Goal: Navigation & Orientation: Find specific page/section

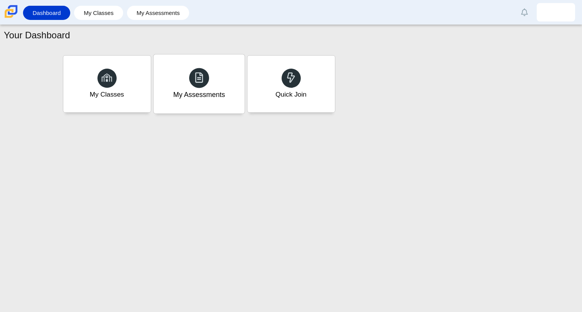
click at [176, 106] on div "My Assessments" at bounding box center [198, 83] width 91 height 59
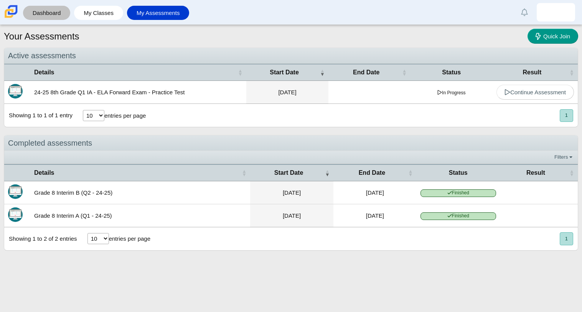
click at [53, 9] on link "Dashboard" at bounding box center [47, 13] width 40 height 14
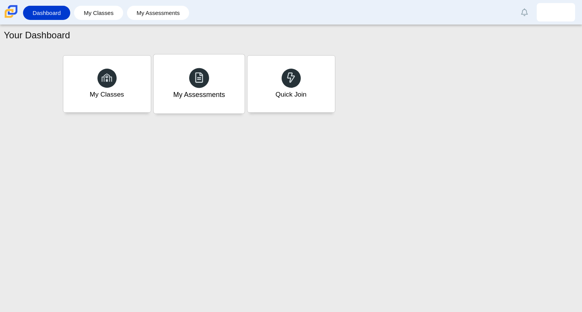
click at [219, 64] on div "My Assessments" at bounding box center [198, 83] width 91 height 59
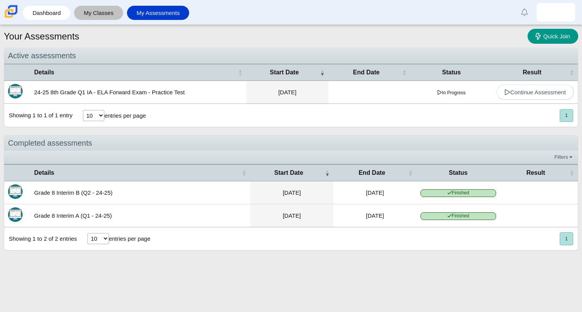
click at [102, 8] on link "My Classes" at bounding box center [98, 13] width 41 height 14
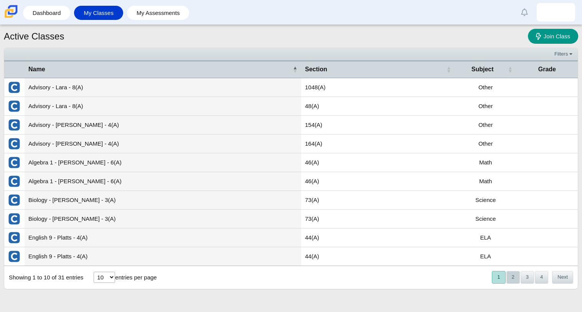
click at [515, 277] on button "2" at bounding box center [512, 277] width 13 height 13
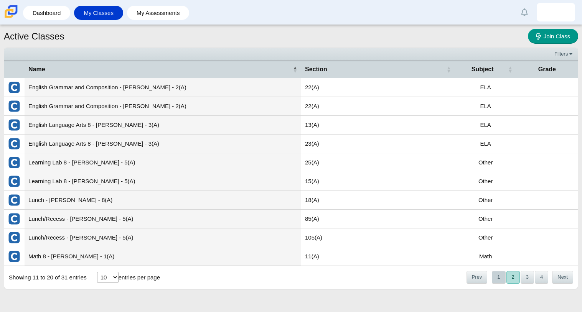
click at [501, 275] on button "1" at bounding box center [498, 277] width 13 height 13
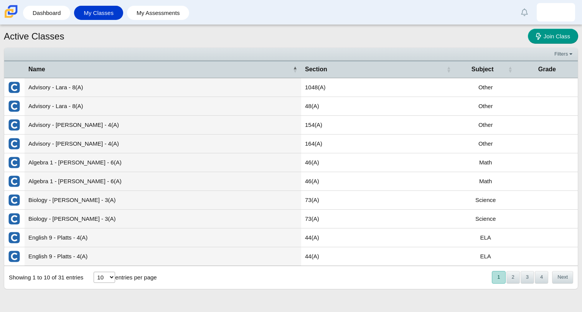
click at [109, 275] on select "10 25 50 100" at bounding box center [104, 277] width 21 height 11
click at [117, 206] on td "Biology - [PERSON_NAME] - 3(A)" at bounding box center [163, 200] width 277 height 19
